Goal: Information Seeking & Learning: Learn about a topic

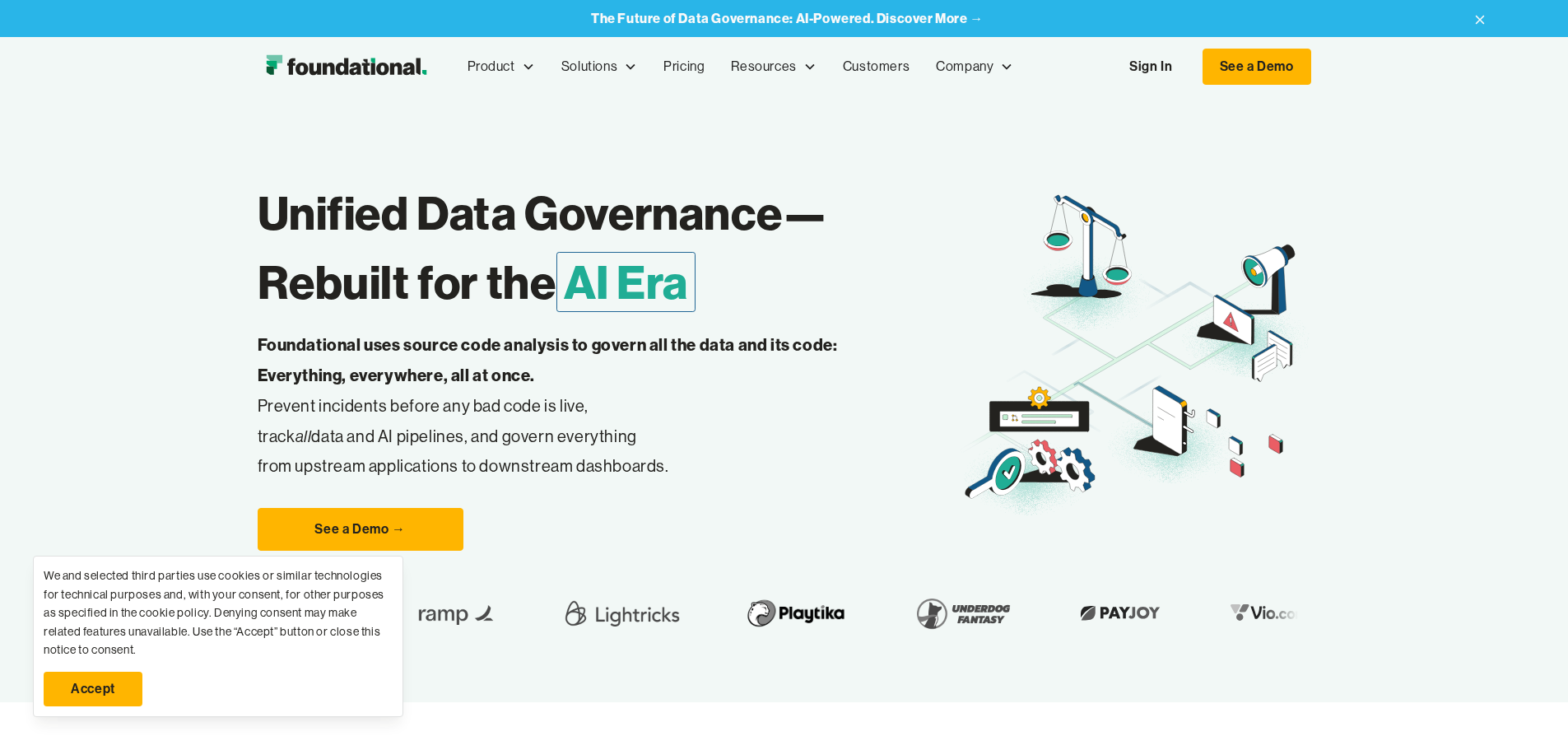
click at [119, 684] on link "Accept" at bounding box center [93, 688] width 99 height 34
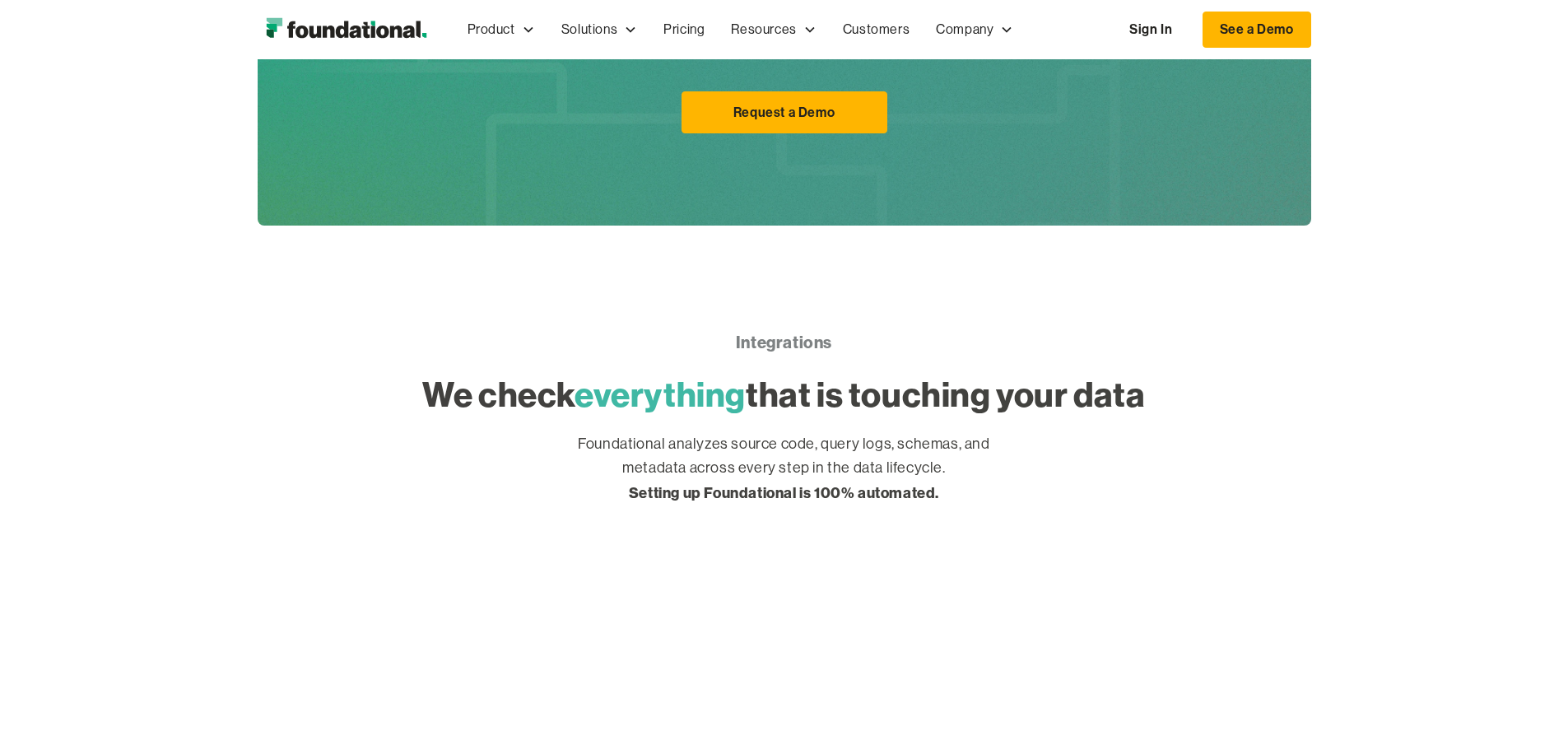
scroll to position [3786, 0]
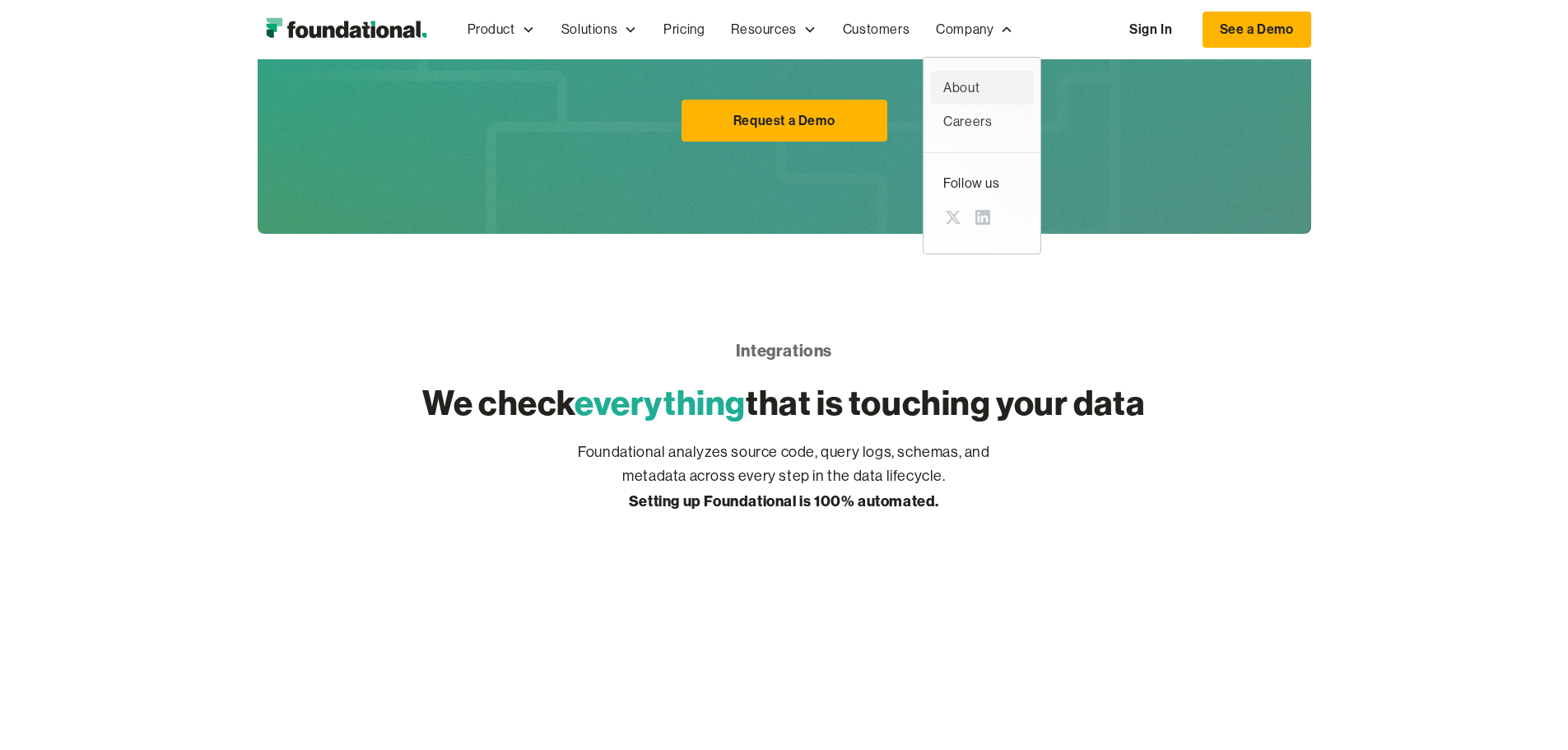
click at [943, 92] on div "About" at bounding box center [982, 88] width 78 height 21
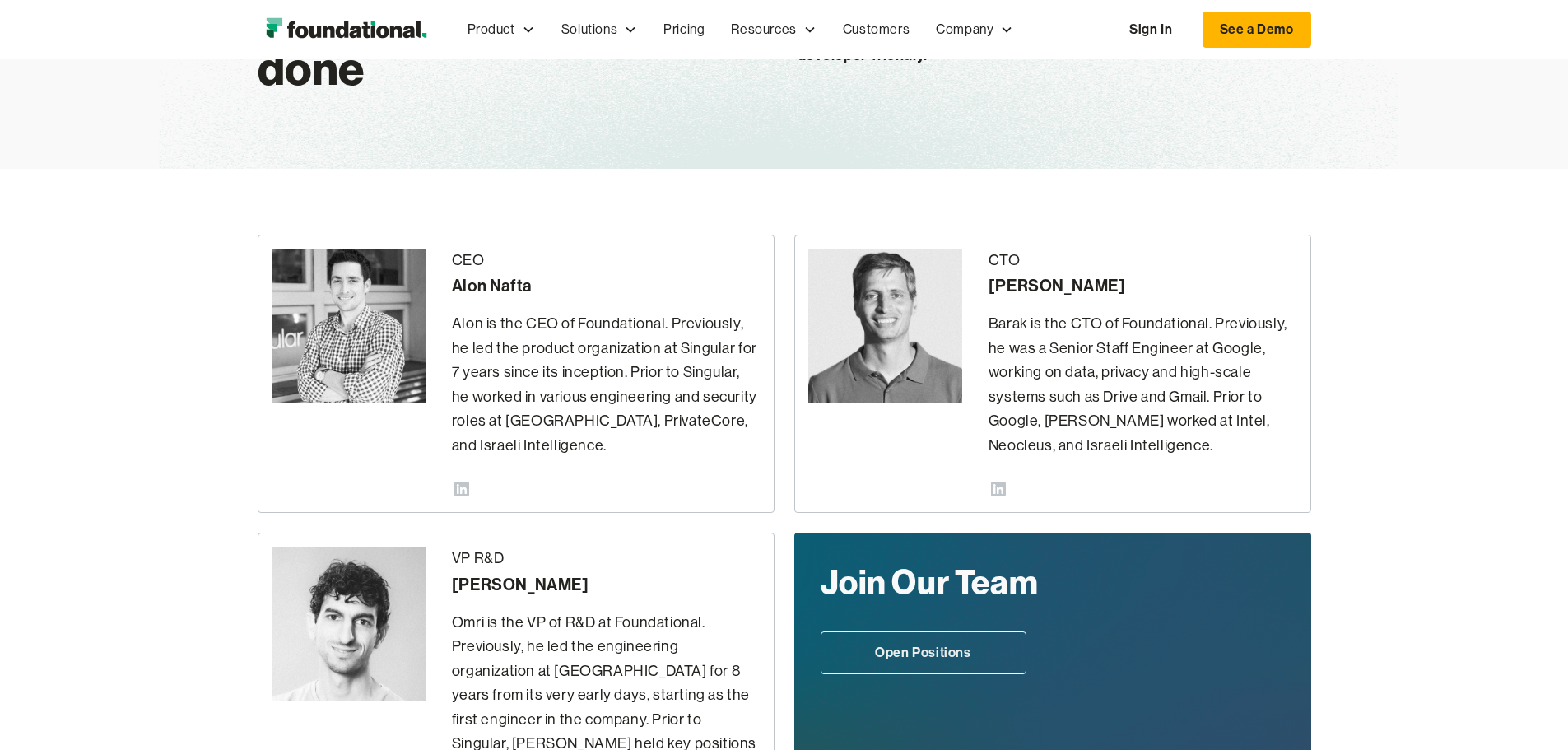
scroll to position [251, 0]
click at [609, 311] on p "Alon is the CEO of Foundational. Previously, he led the product organization at…" at bounding box center [606, 384] width 309 height 146
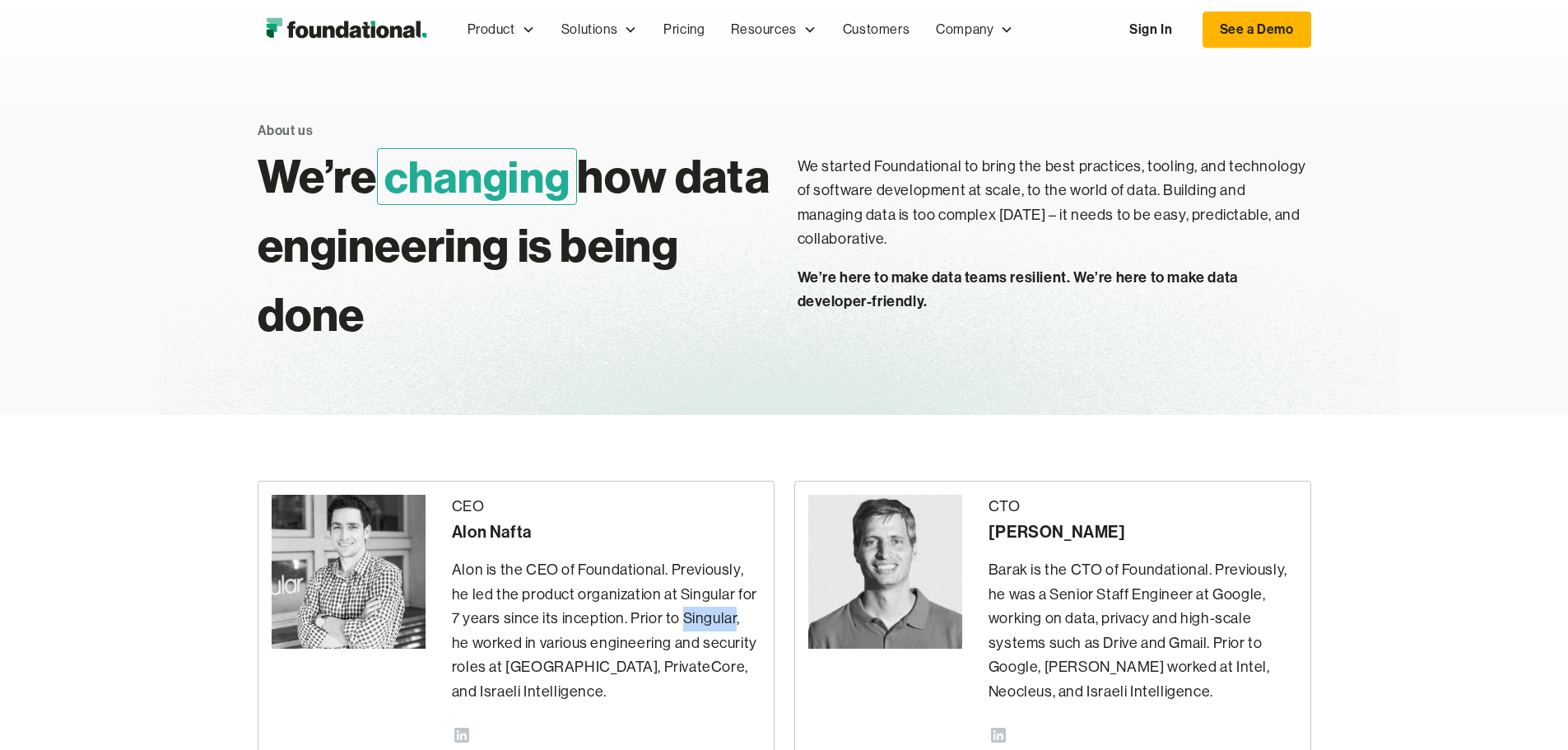
scroll to position [0, 0]
